Goal: Check status: Check status

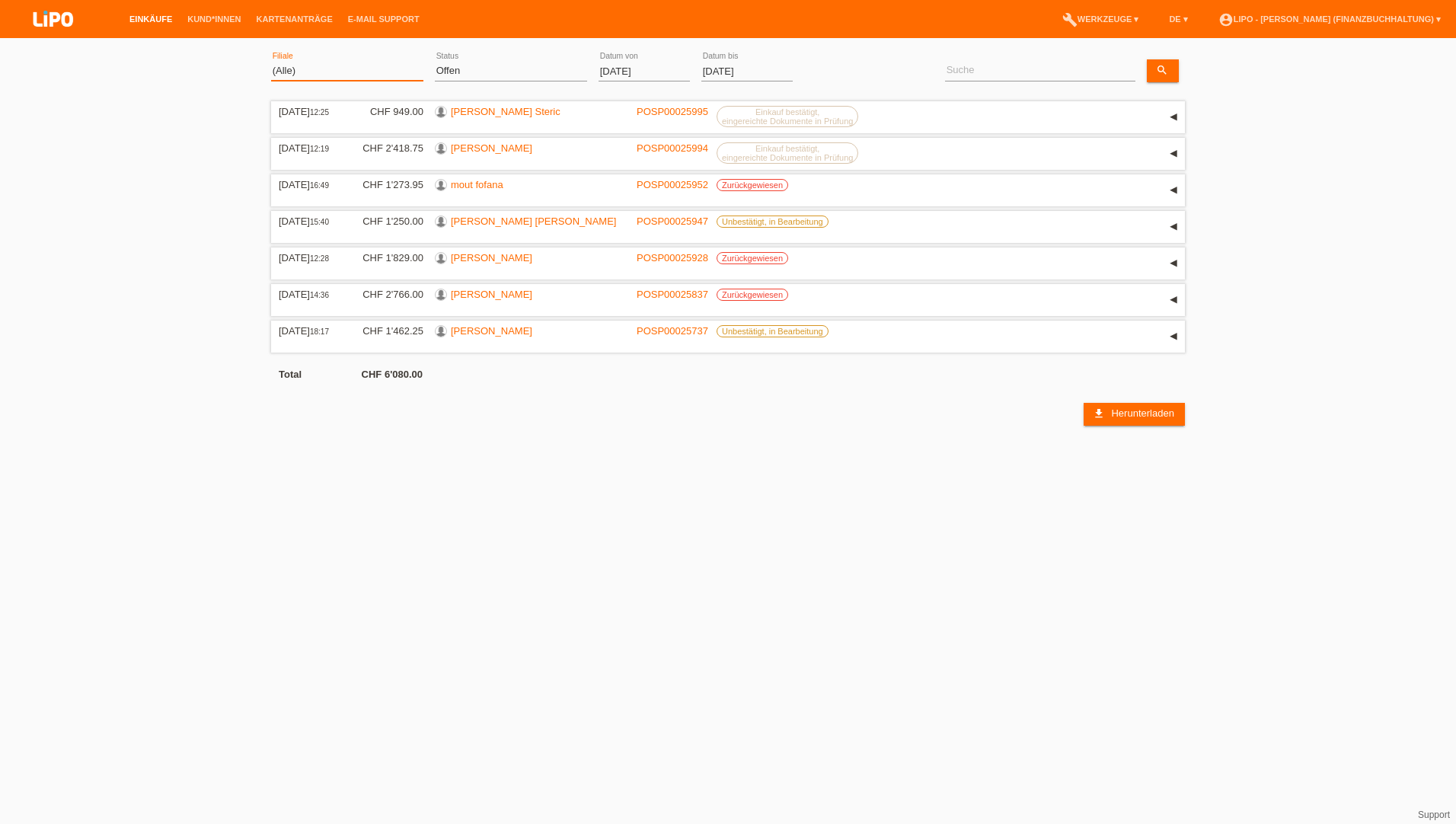
click at [275, 66] on select "(Alle) Aarau Biel Conthey Contone Delémont Dietikon Dietlikon Egerkingen Emmen …" at bounding box center [347, 71] width 153 height 19
select select "483"
click at [271, 62] on select "(Alle) Aarau Biel Conthey Contone Delémont Dietikon Dietlikon Egerkingen Emmen …" at bounding box center [347, 71] width 153 height 19
click at [600, 67] on input "01.08.2025" at bounding box center [644, 71] width 92 height 19
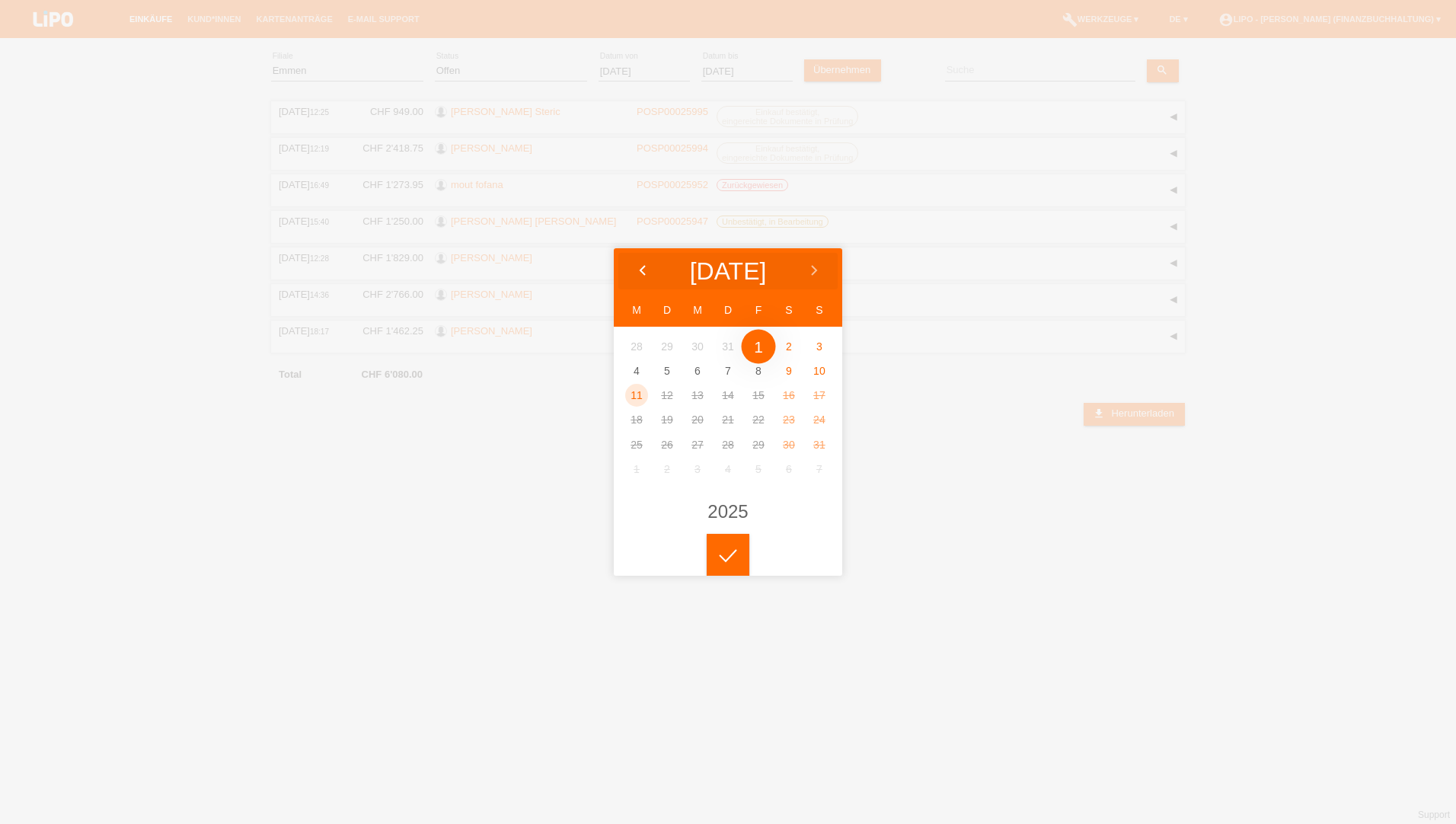
click at [638, 266] on icon at bounding box center [643, 271] width 12 height 12
type input "01.06.2025"
drag, startPoint x: 824, startPoint y: 343, endPoint x: 794, endPoint y: 341, distance: 30.1
drag, startPoint x: 735, startPoint y: 566, endPoint x: 660, endPoint y: 458, distance: 131.5
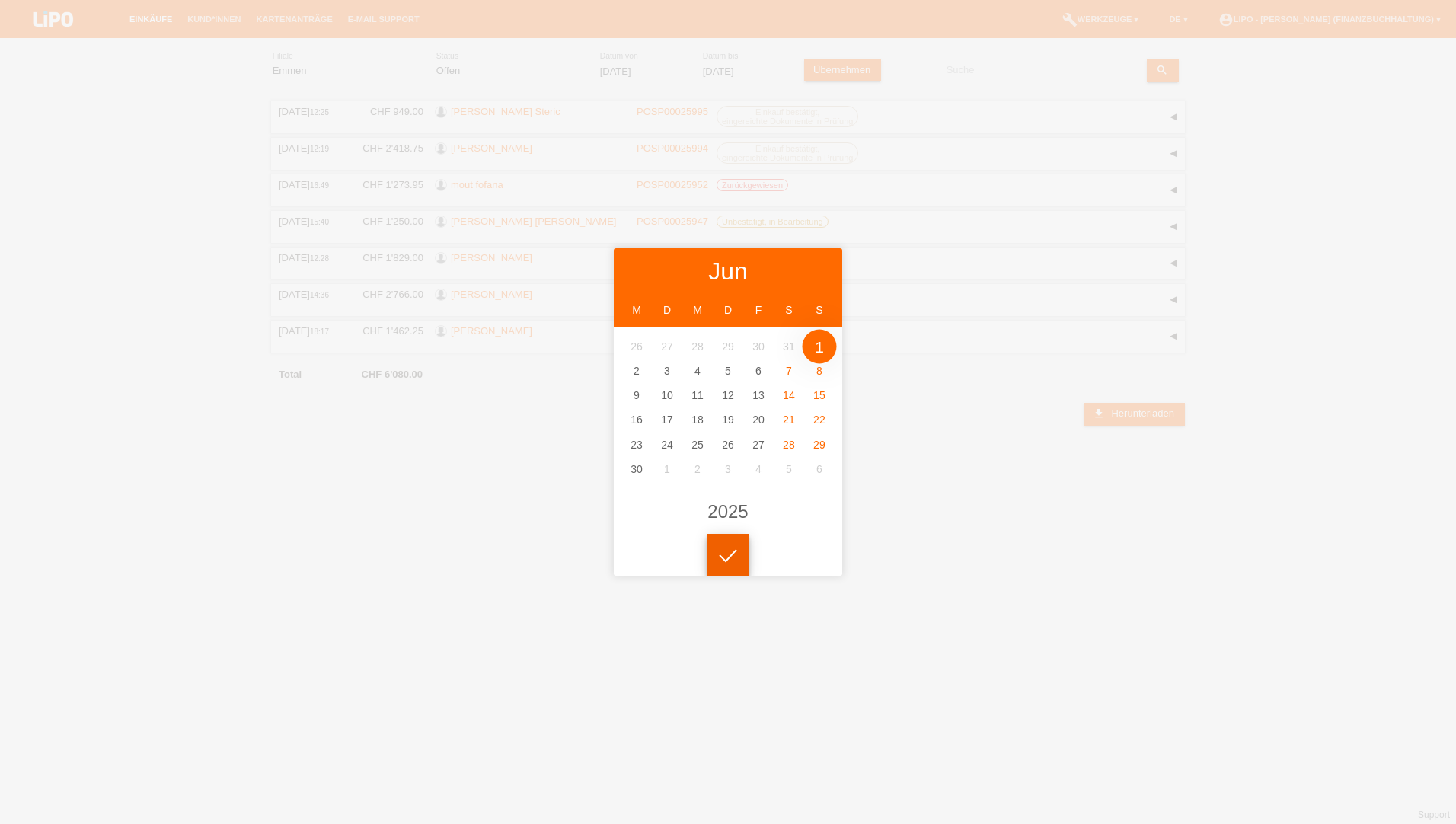
click at [654, 556] on div at bounding box center [728, 554] width 42 height 42
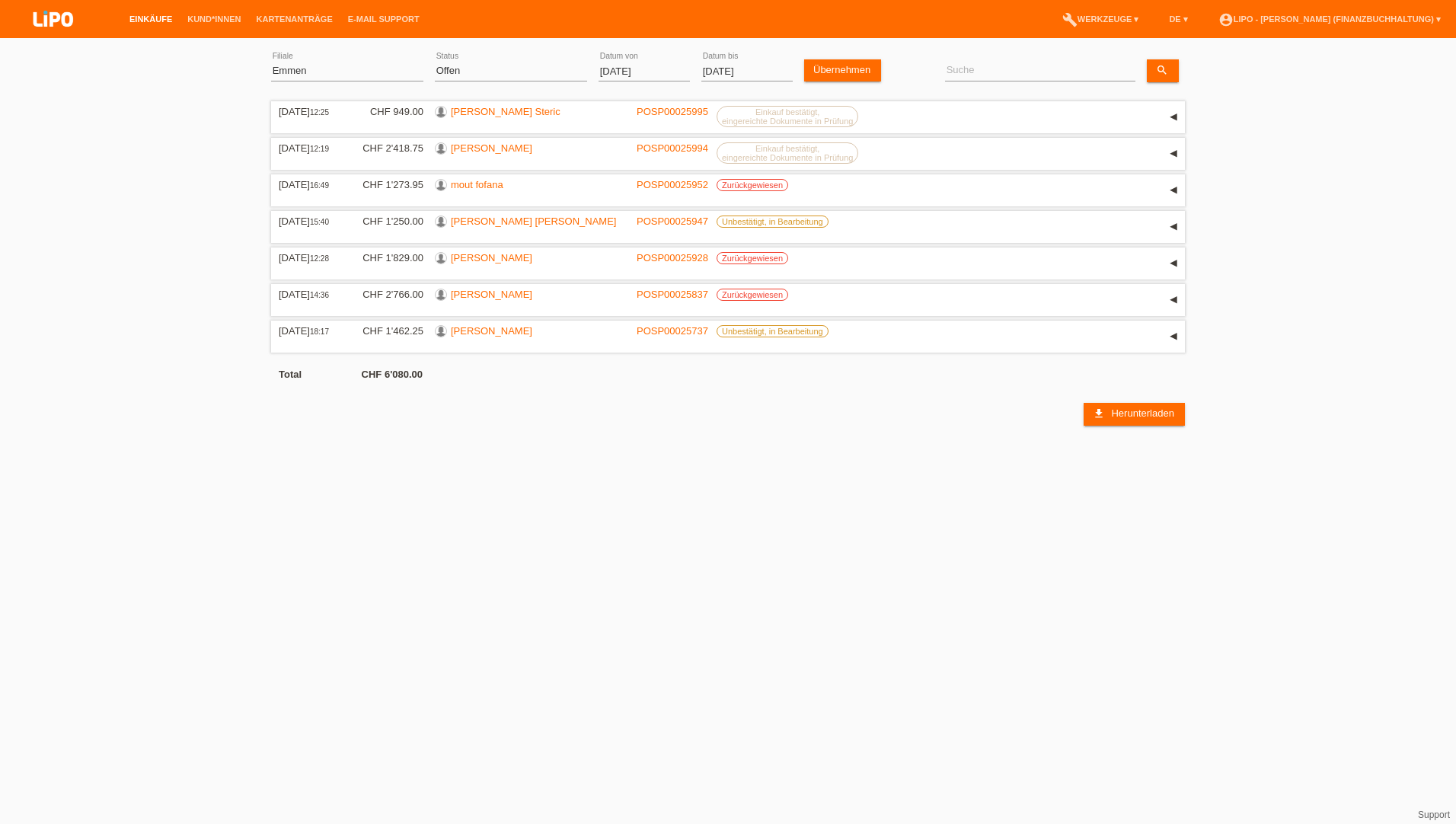
click at [457, 75] on div at bounding box center [728, 412] width 1456 height 824
click at [462, 76] on select "(Alle) Neu Offen Zurückgewiesen Zurückgetreten / Storniert Abgeschlossen" at bounding box center [511, 71] width 153 height 19
select select "ALL"
click at [435, 62] on select "(Alle) Neu Offen Zurückgewiesen Zurückgetreten / Storniert Abgeschlossen" at bounding box center [511, 71] width 153 height 19
click at [654, 71] on link "Übernehmen" at bounding box center [843, 70] width 77 height 22
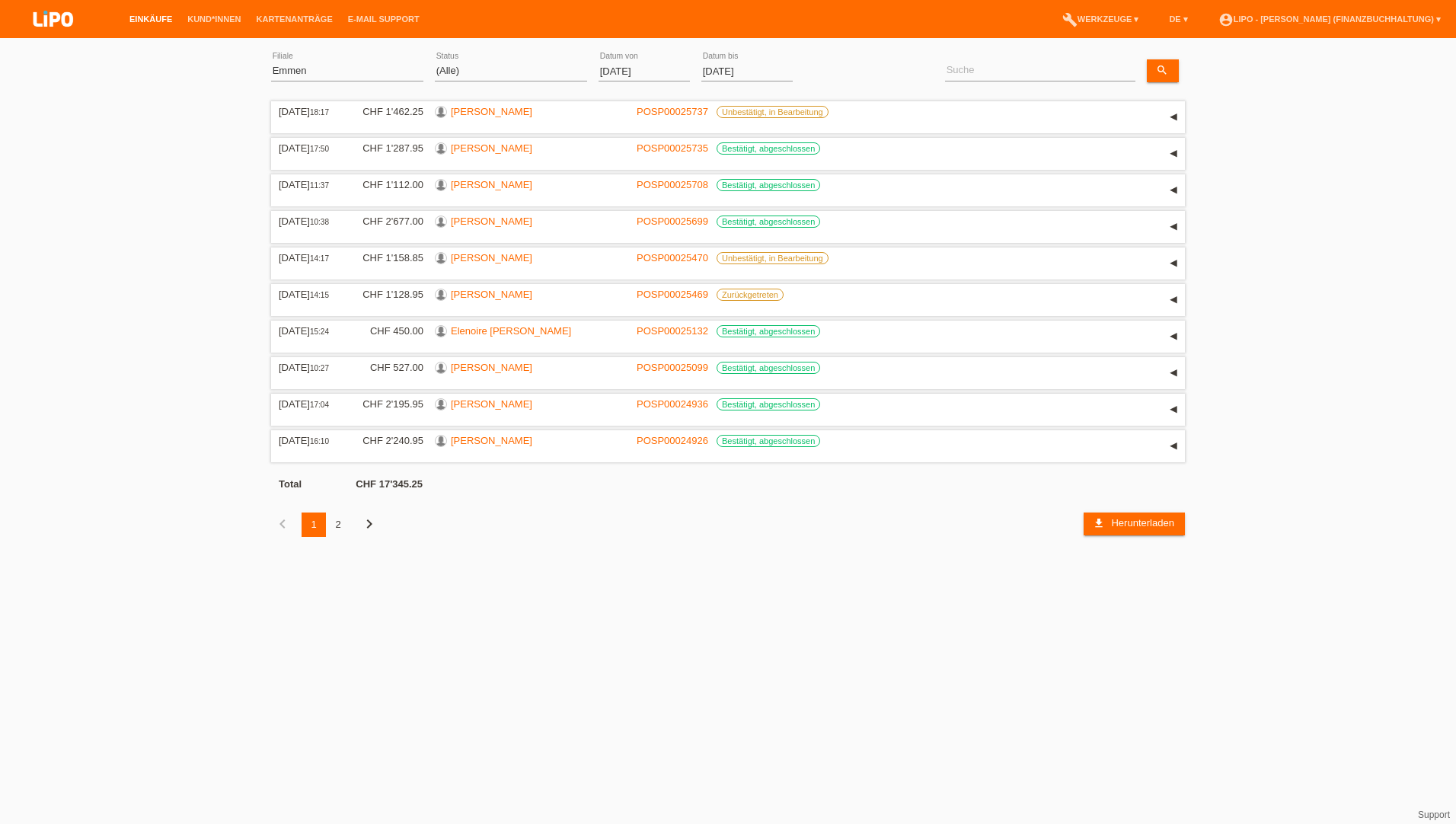
click at [345, 523] on div "2" at bounding box center [338, 524] width 25 height 25
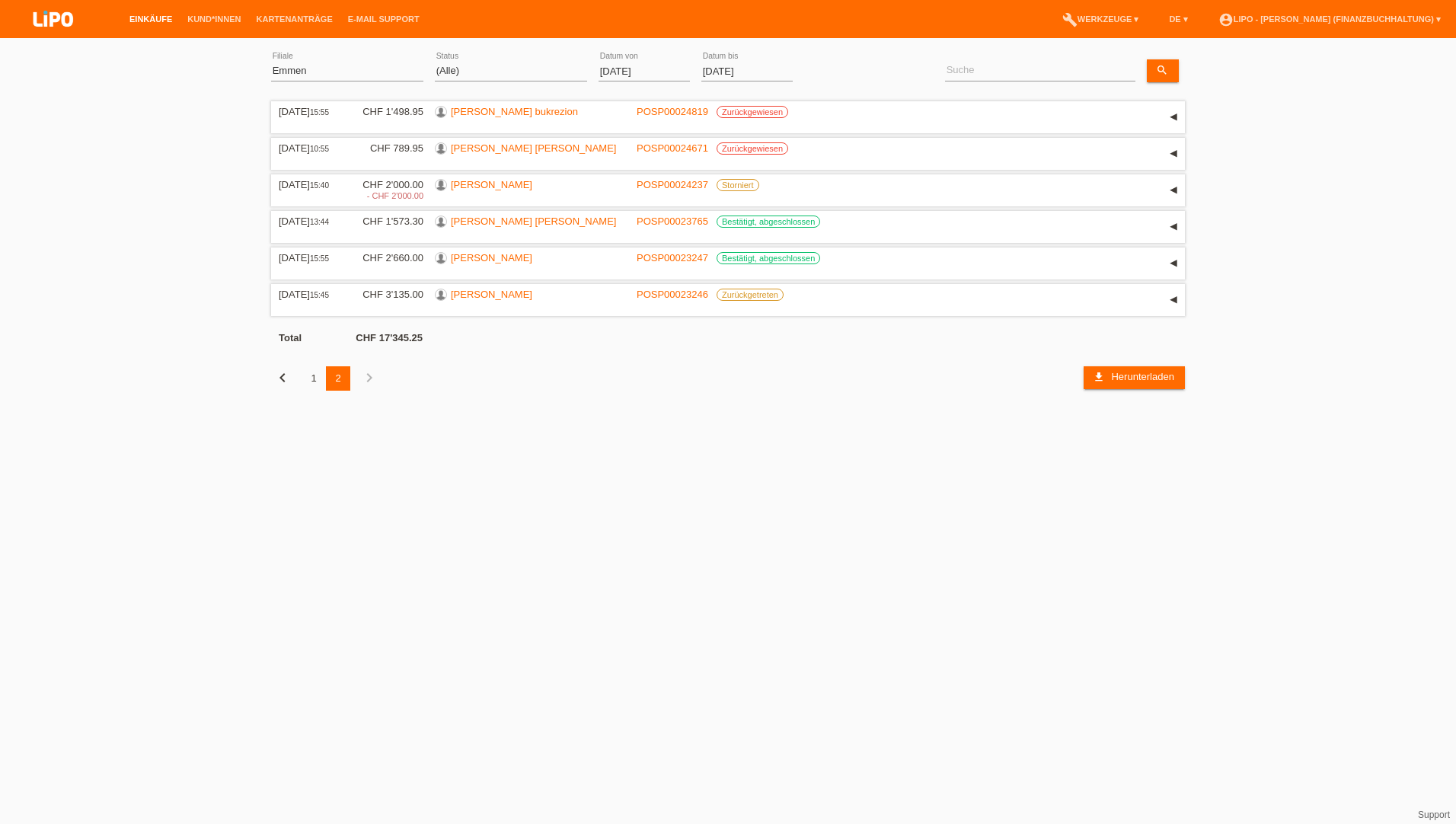
click at [617, 71] on input "01.06.2025" at bounding box center [644, 71] width 92 height 19
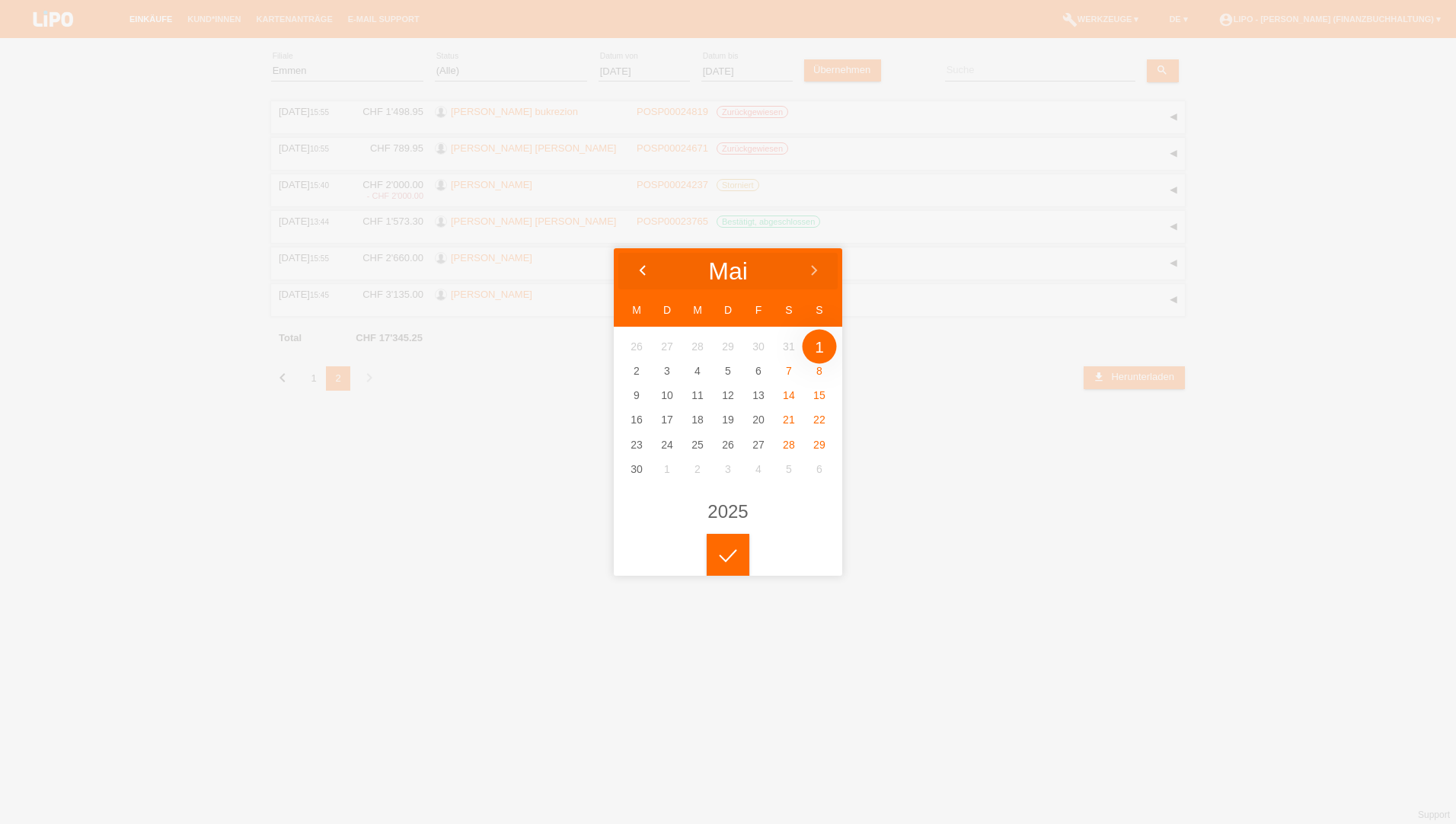
click at [646, 264] on div at bounding box center [642, 271] width 57 height 45
type input "01.04.2025"
click at [654, 556] on icon at bounding box center [728, 556] width 25 height 14
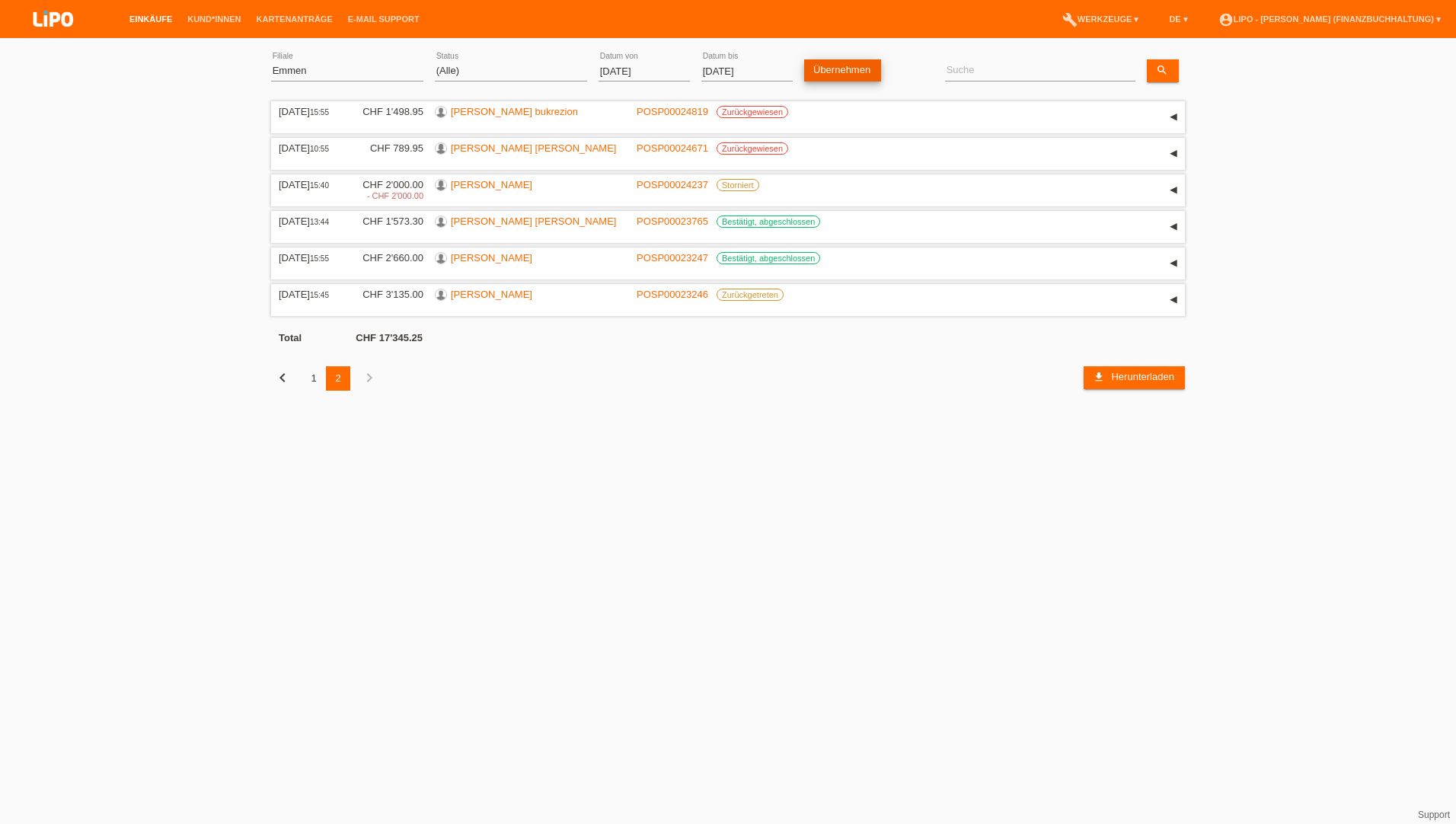
click at [654, 66] on link "Übernehmen" at bounding box center [843, 70] width 77 height 22
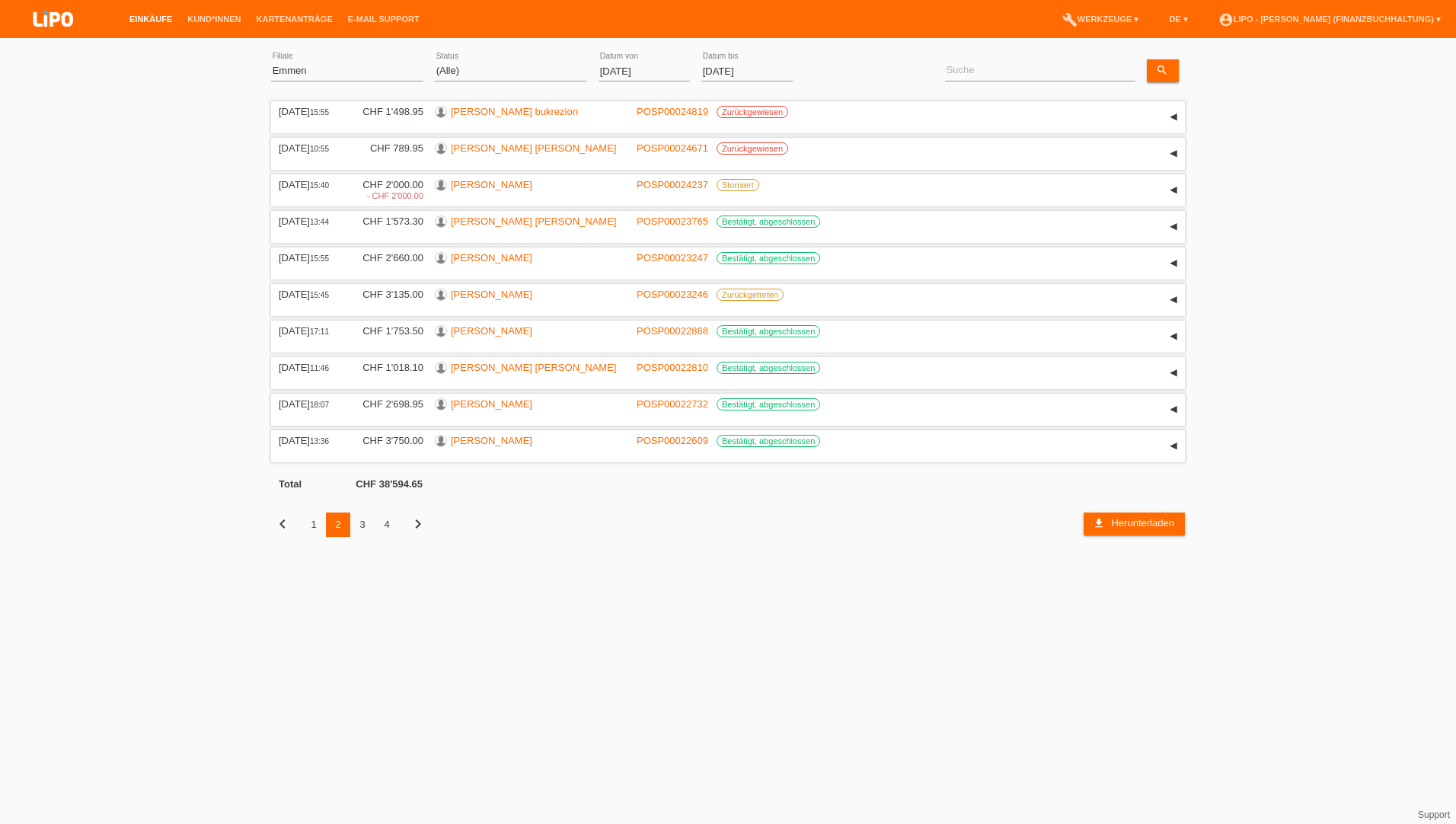
click at [391, 519] on div "4" at bounding box center [387, 524] width 25 height 25
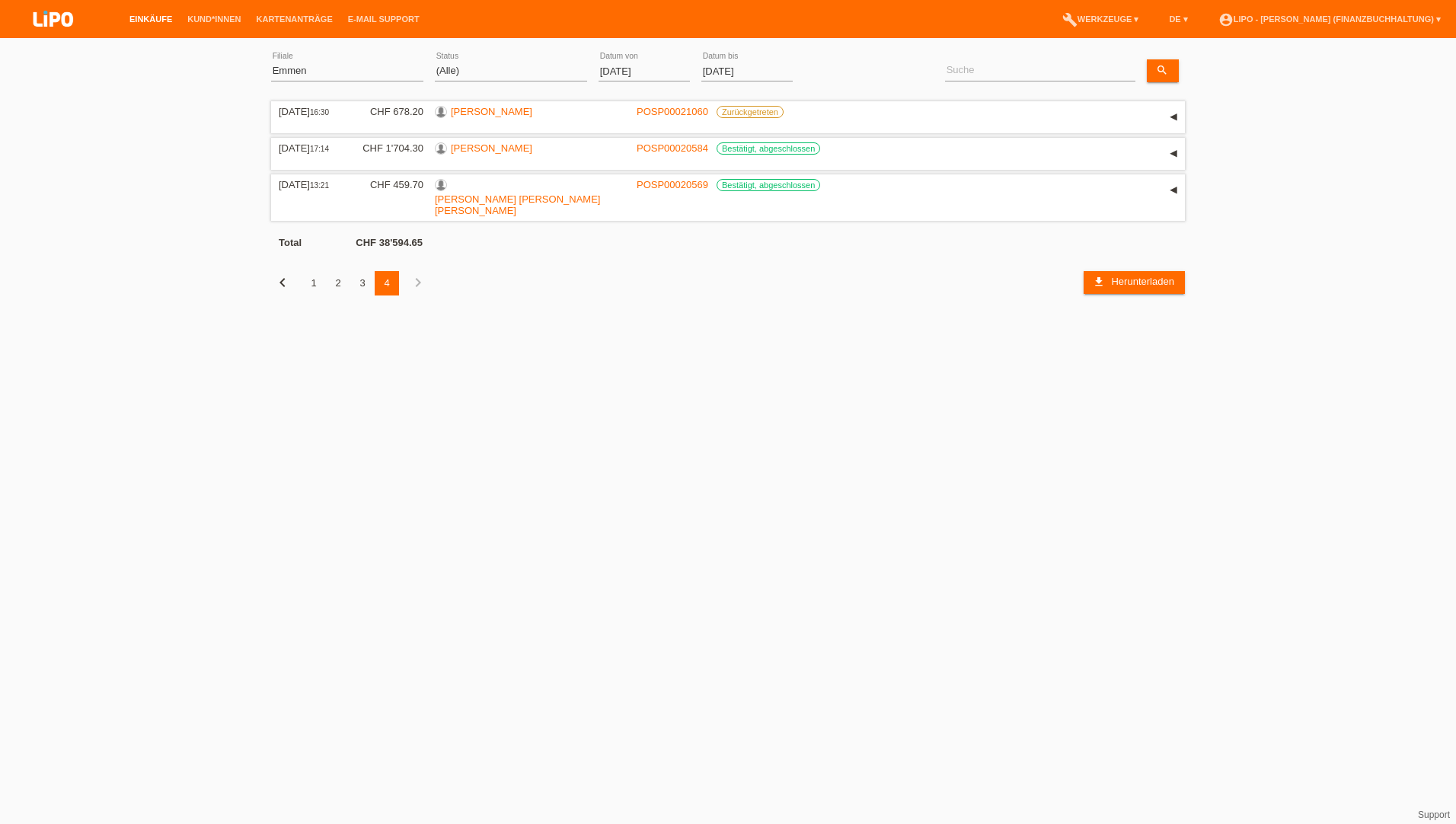
click at [361, 271] on div "3" at bounding box center [362, 283] width 25 height 25
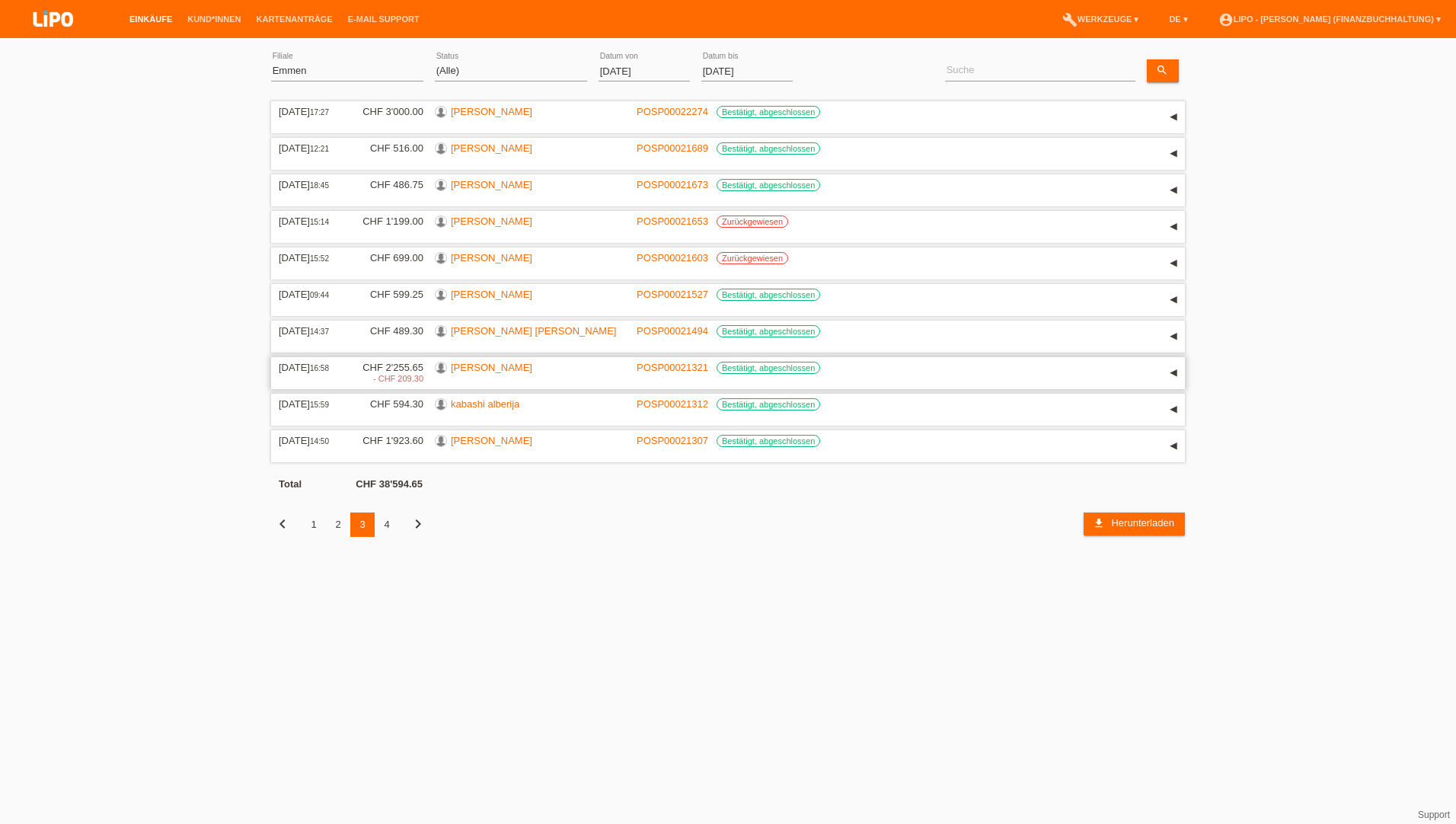
click at [488, 361] on link "[PERSON_NAME]" at bounding box center [491, 367] width 82 height 12
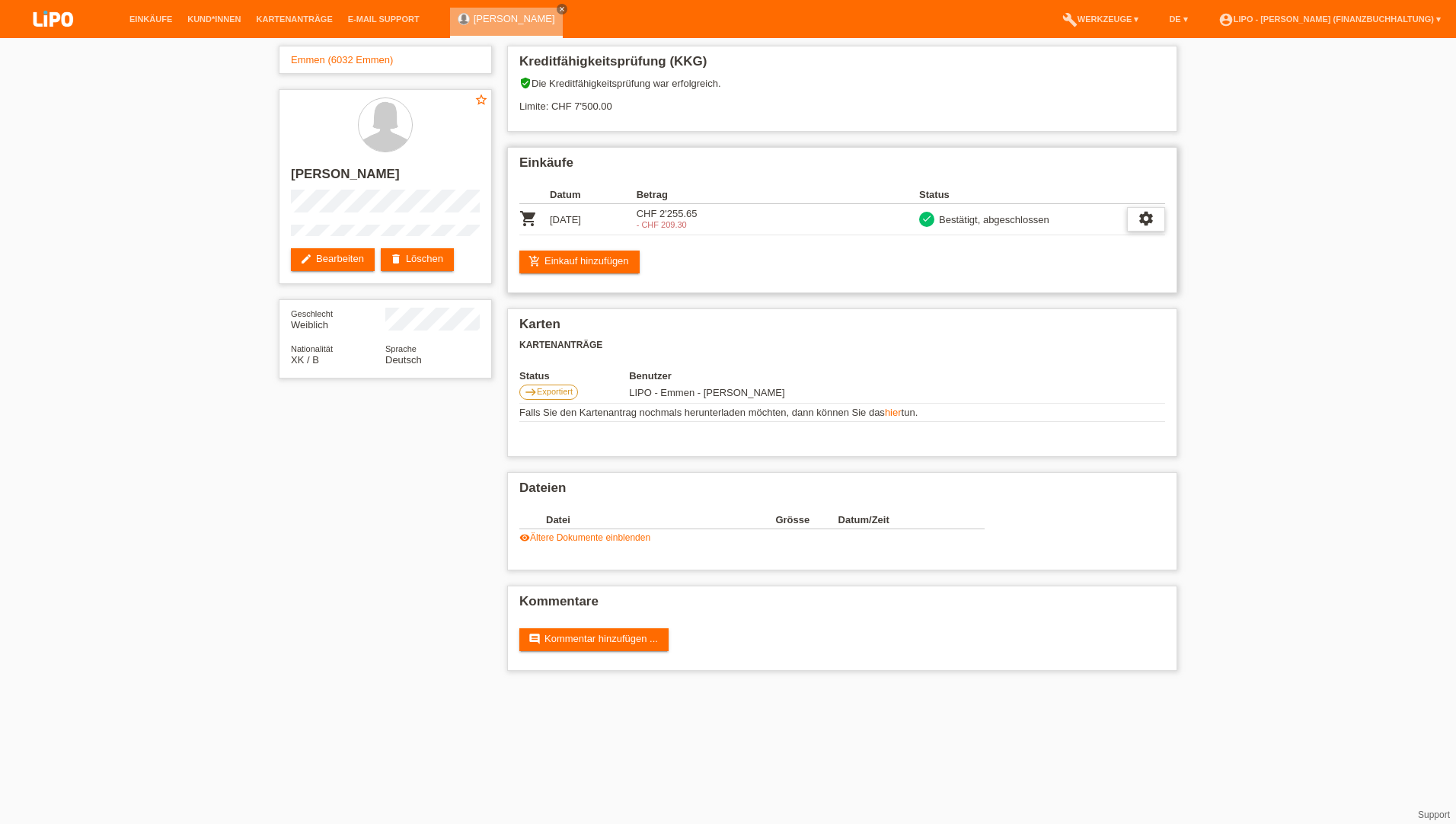
click at [1140, 221] on icon "settings" at bounding box center [1145, 218] width 17 height 17
click at [1094, 240] on div "fullscreen Anzeigen" at bounding box center [1092, 243] width 144 height 23
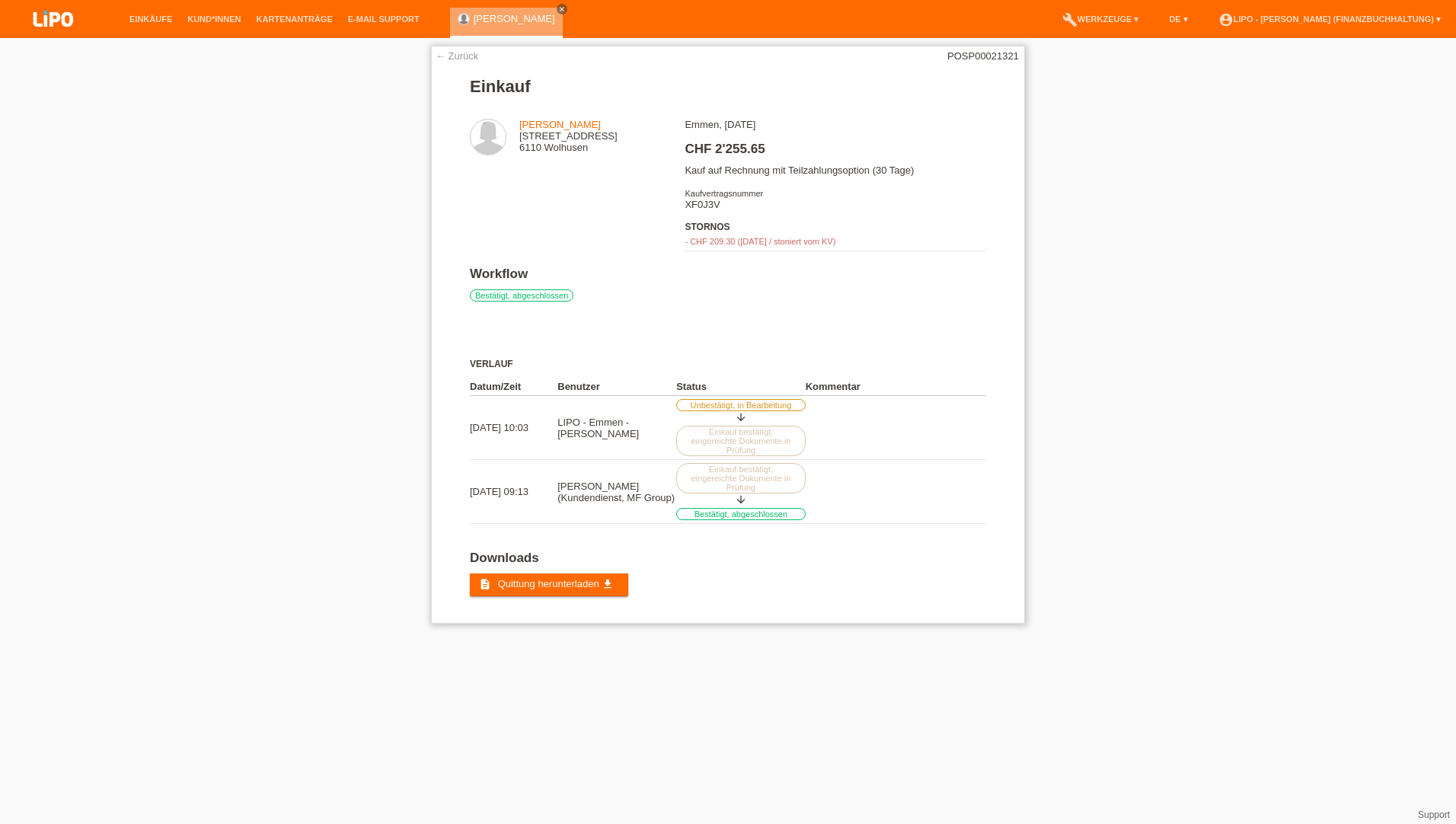
drag, startPoint x: 845, startPoint y: 238, endPoint x: 708, endPoint y: 243, distance: 137.1
click at [708, 243] on div "- CHF 209.30 (09.08.2025 / stoniert vom KV)" at bounding box center [834, 241] width 300 height 9
